Goal: Transaction & Acquisition: Purchase product/service

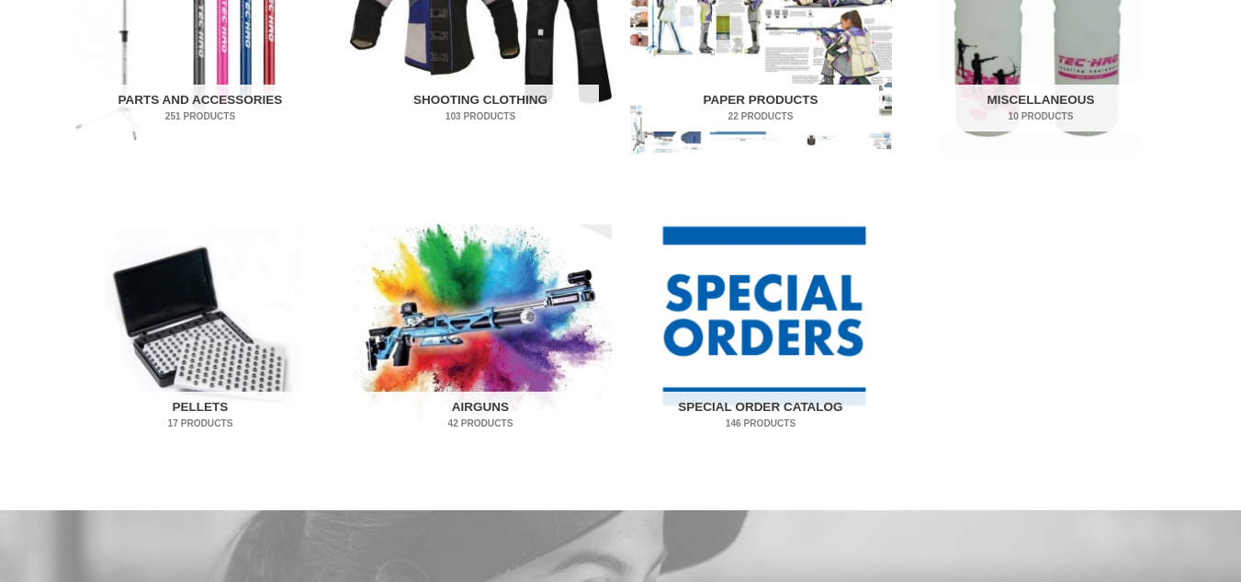
scroll to position [1108, 0]
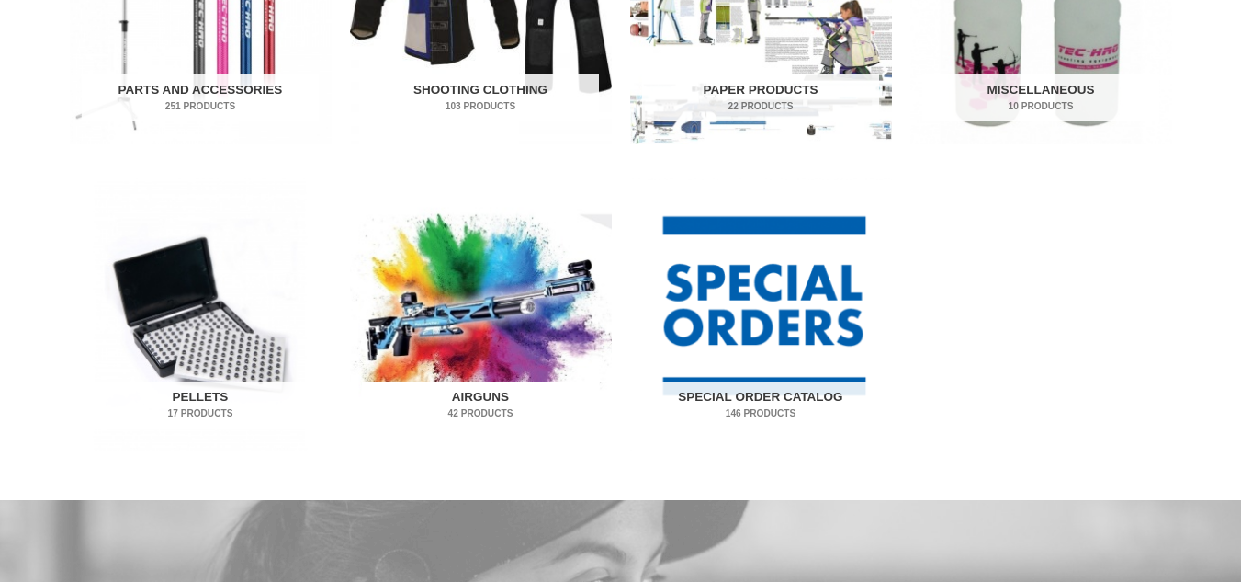
click at [479, 338] on img "Visit product category Airguns" at bounding box center [481, 314] width 262 height 273
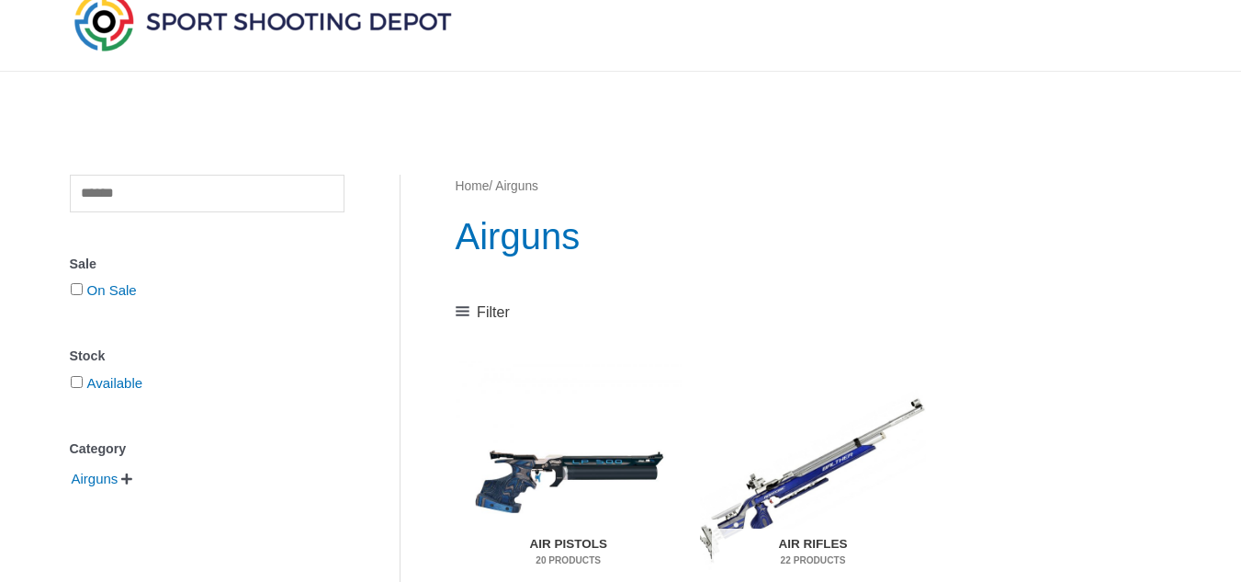
scroll to position [74, 0]
click at [548, 482] on img "Visit product category Air Pistols" at bounding box center [569, 478] width 226 height 237
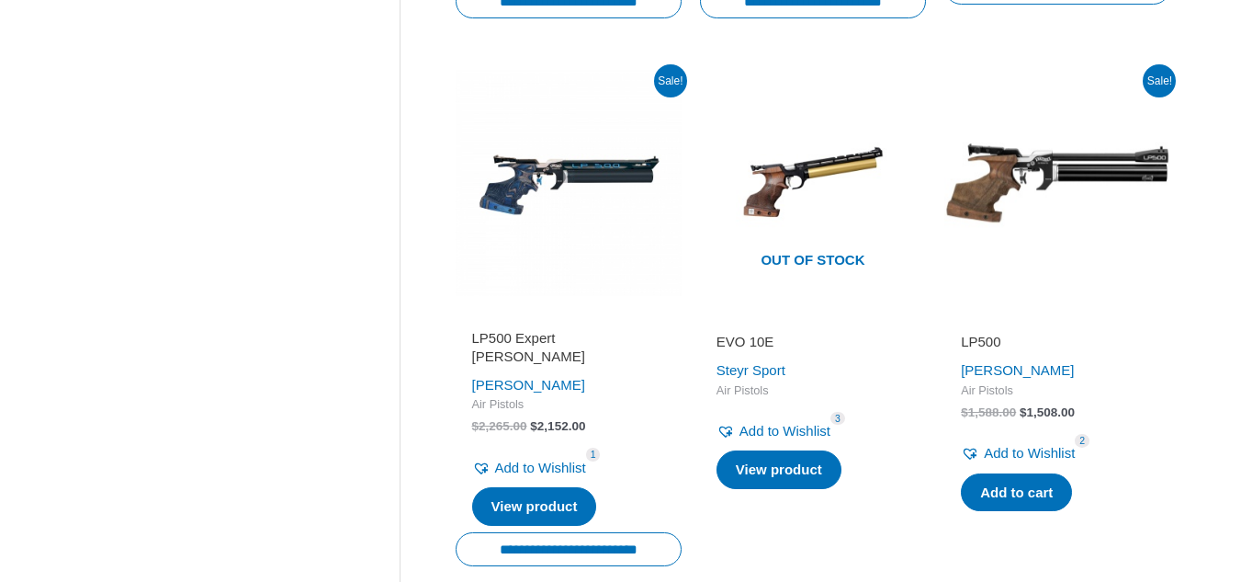
scroll to position [966, 0]
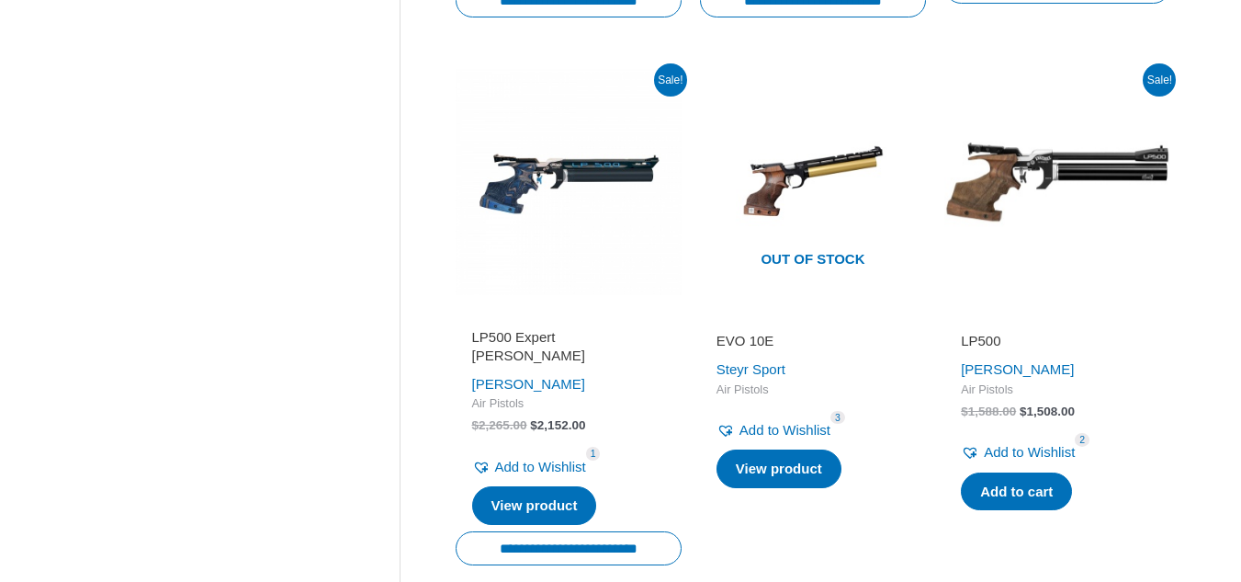
click at [999, 179] on img at bounding box center [1057, 182] width 226 height 226
click at [559, 167] on img at bounding box center [569, 182] width 226 height 226
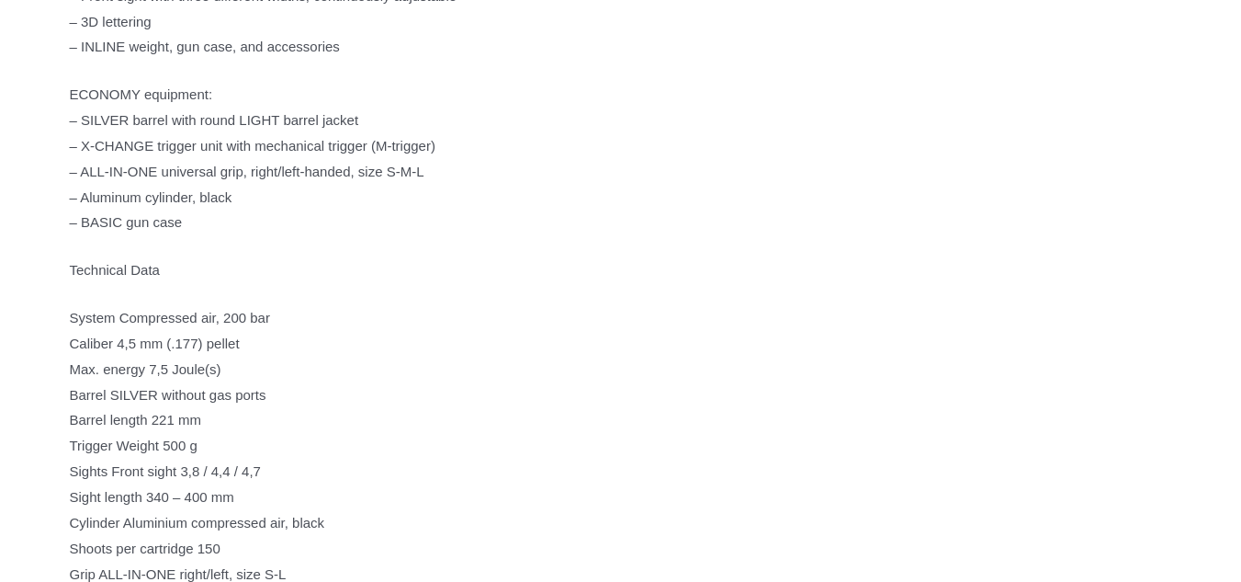
scroll to position [1355, 0]
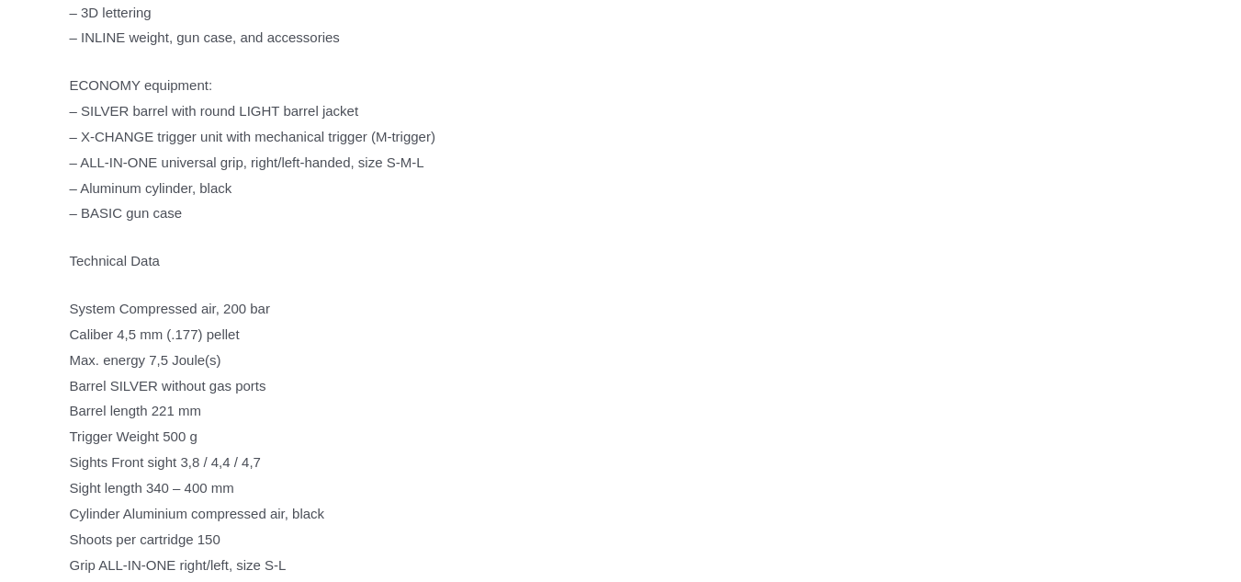
drag, startPoint x: 995, startPoint y: 312, endPoint x: 602, endPoint y: 421, distance: 407.9
click at [602, 421] on p "System Compressed air, 200 bar Caliber 4,5 mm (.177) pellet Max. energy 7,5 Jou…" at bounding box center [621, 475] width 1102 height 358
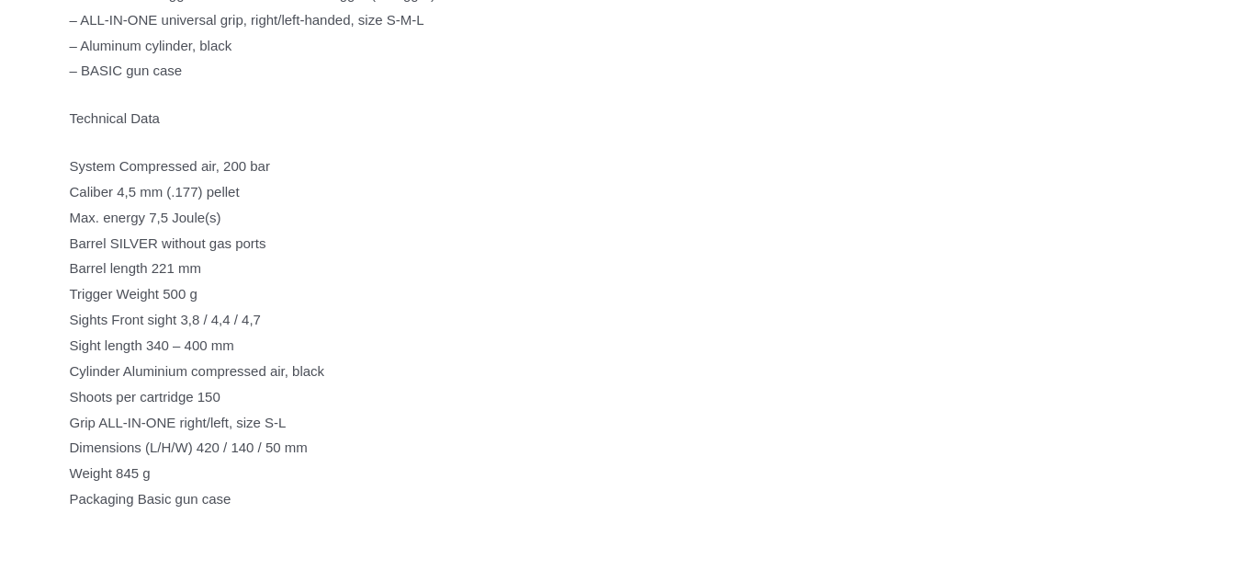
scroll to position [1498, 0]
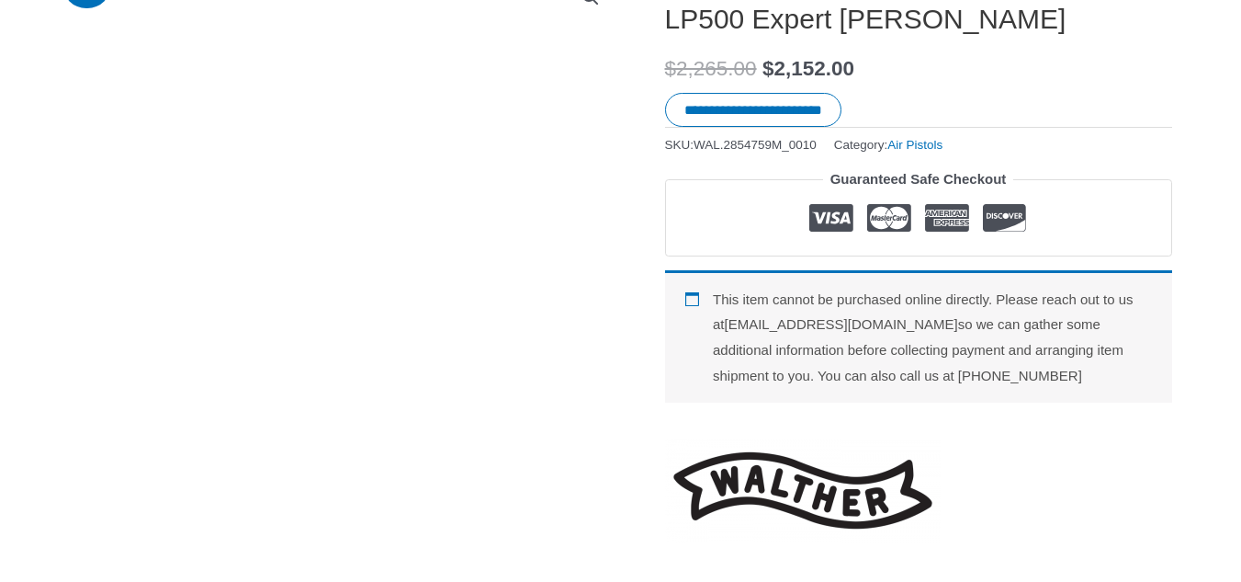
scroll to position [367, 0]
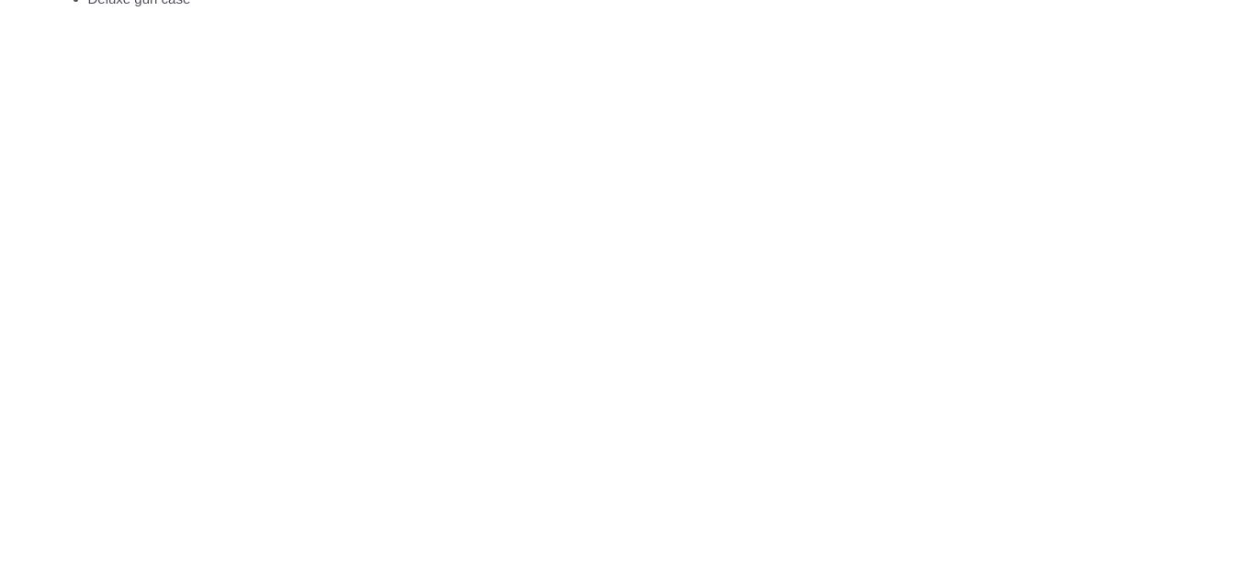
scroll to position [1543, 0]
